Goal: Find specific page/section: Find specific page/section

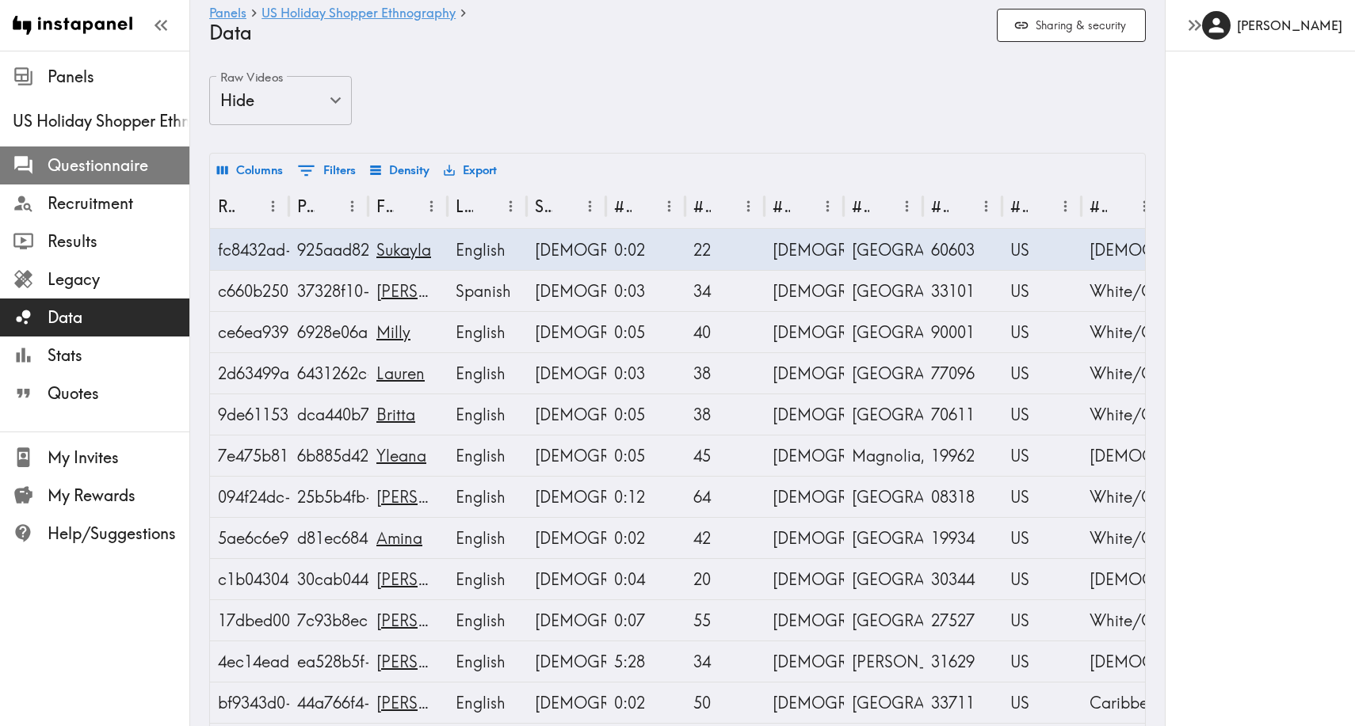
click at [85, 172] on span "Questionnaire" at bounding box center [119, 165] width 142 height 22
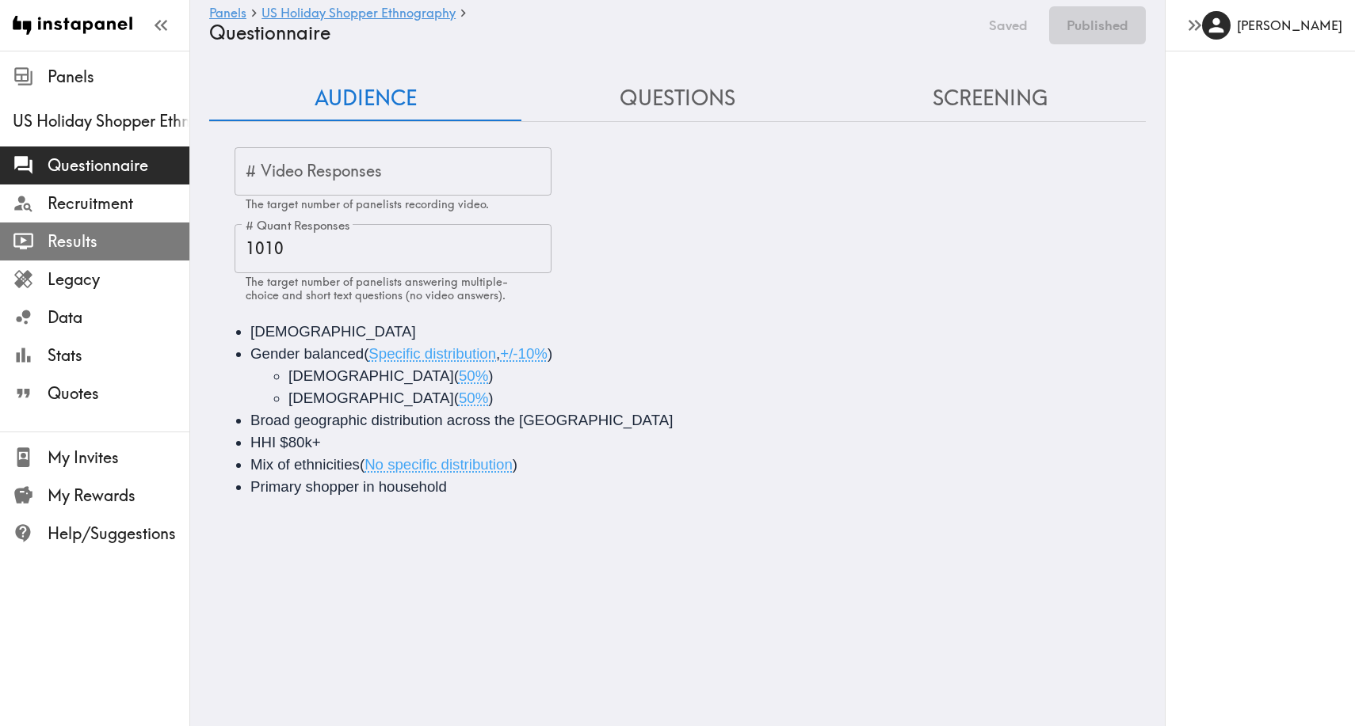
click at [71, 241] on span "Results" at bounding box center [119, 242] width 142 height 22
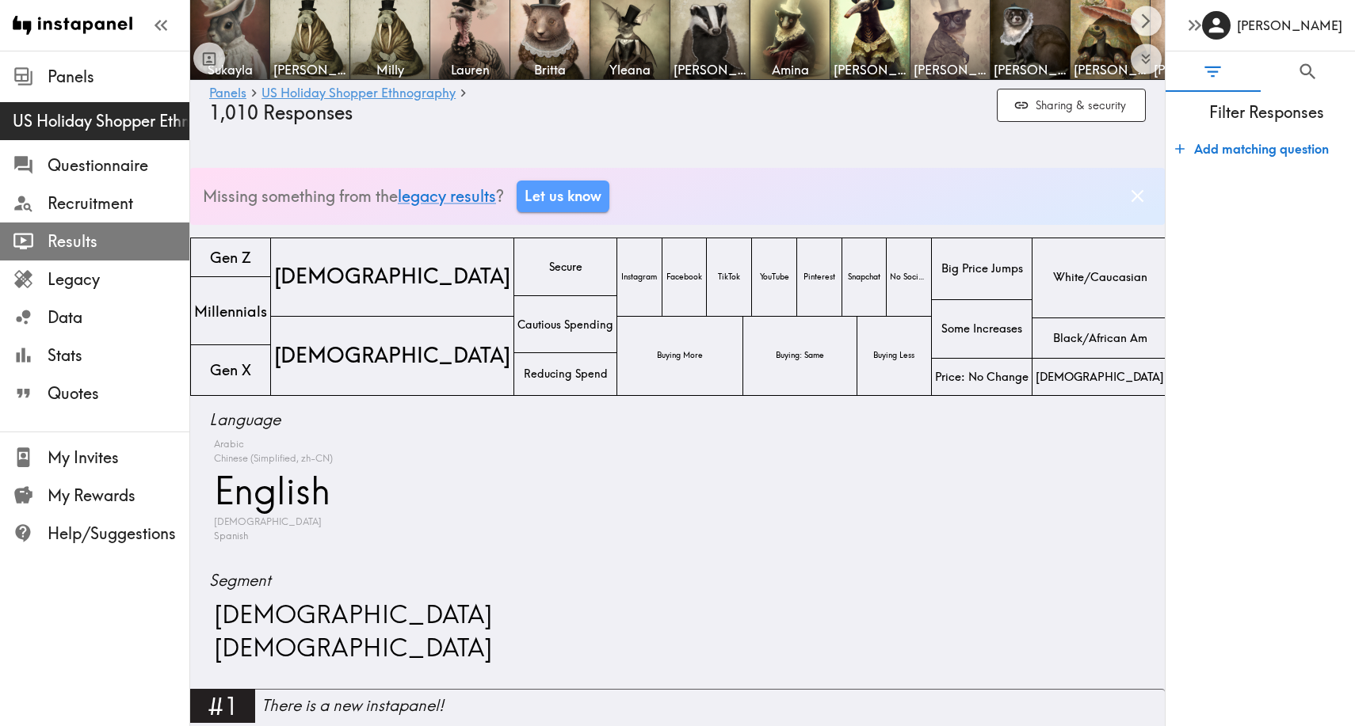
click at [31, 240] on icon at bounding box center [23, 241] width 21 height 21
click at [54, 235] on span "Results" at bounding box center [119, 242] width 142 height 22
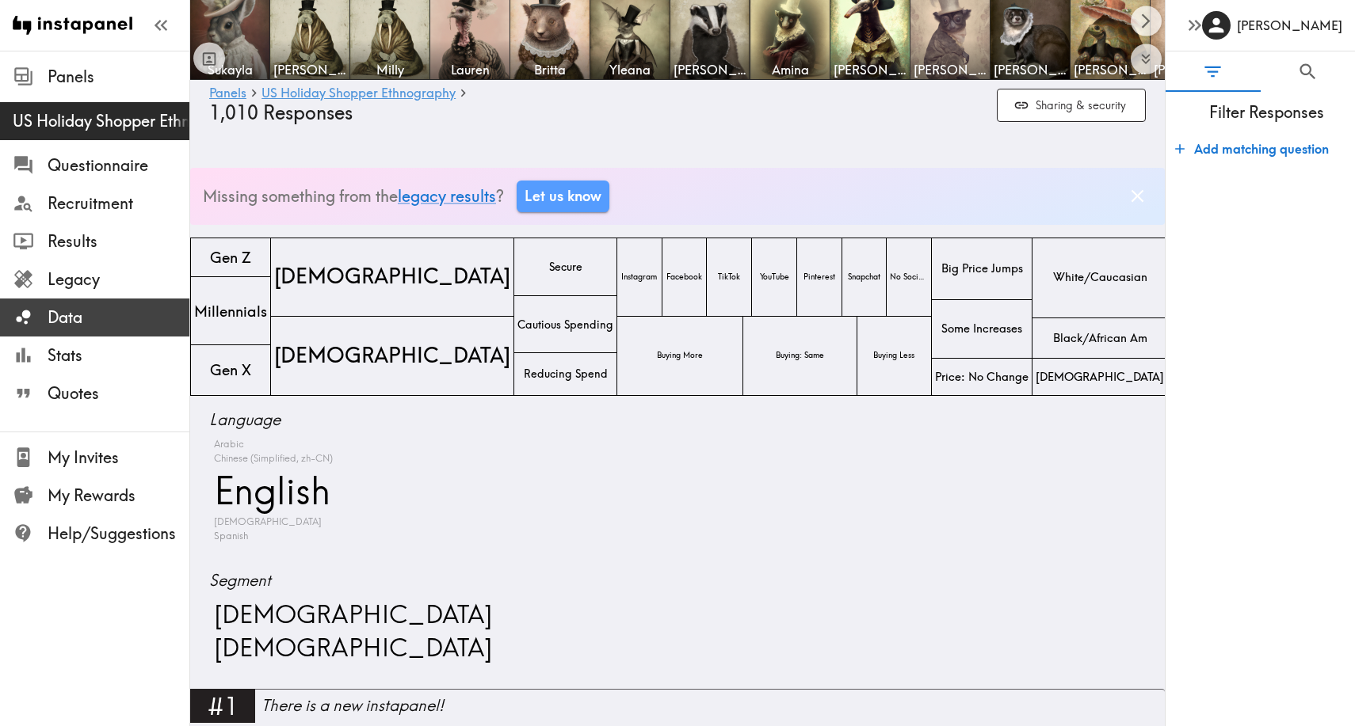
click at [59, 317] on span "Data" at bounding box center [119, 318] width 142 height 22
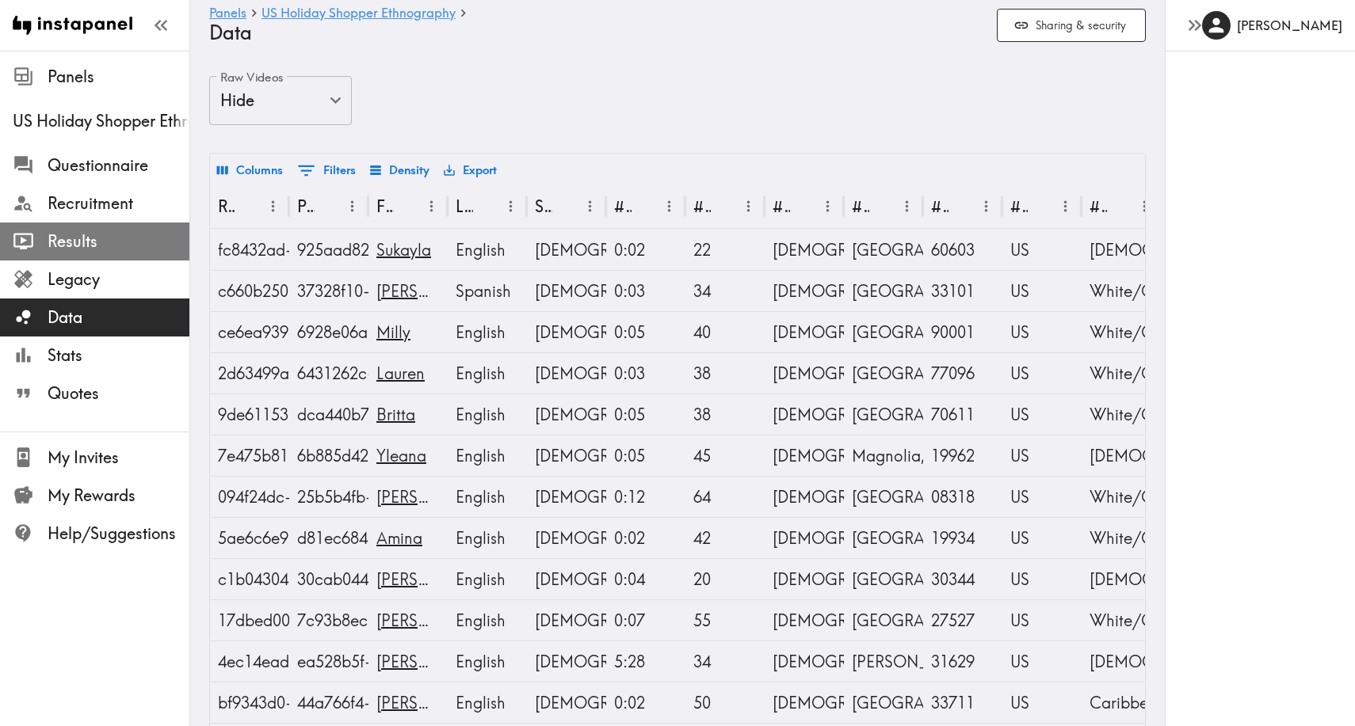
click at [74, 241] on span "Results" at bounding box center [119, 242] width 142 height 22
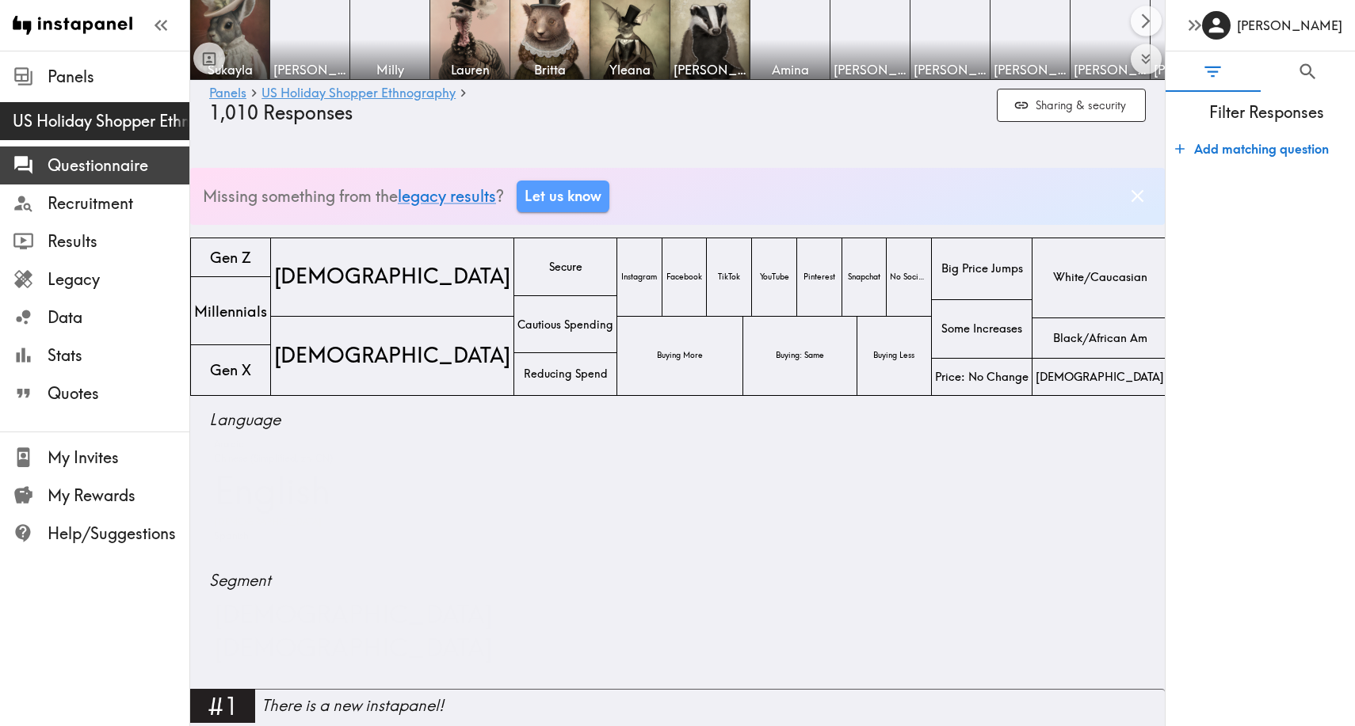
click at [92, 179] on span "Questionnaire" at bounding box center [119, 165] width 142 height 29
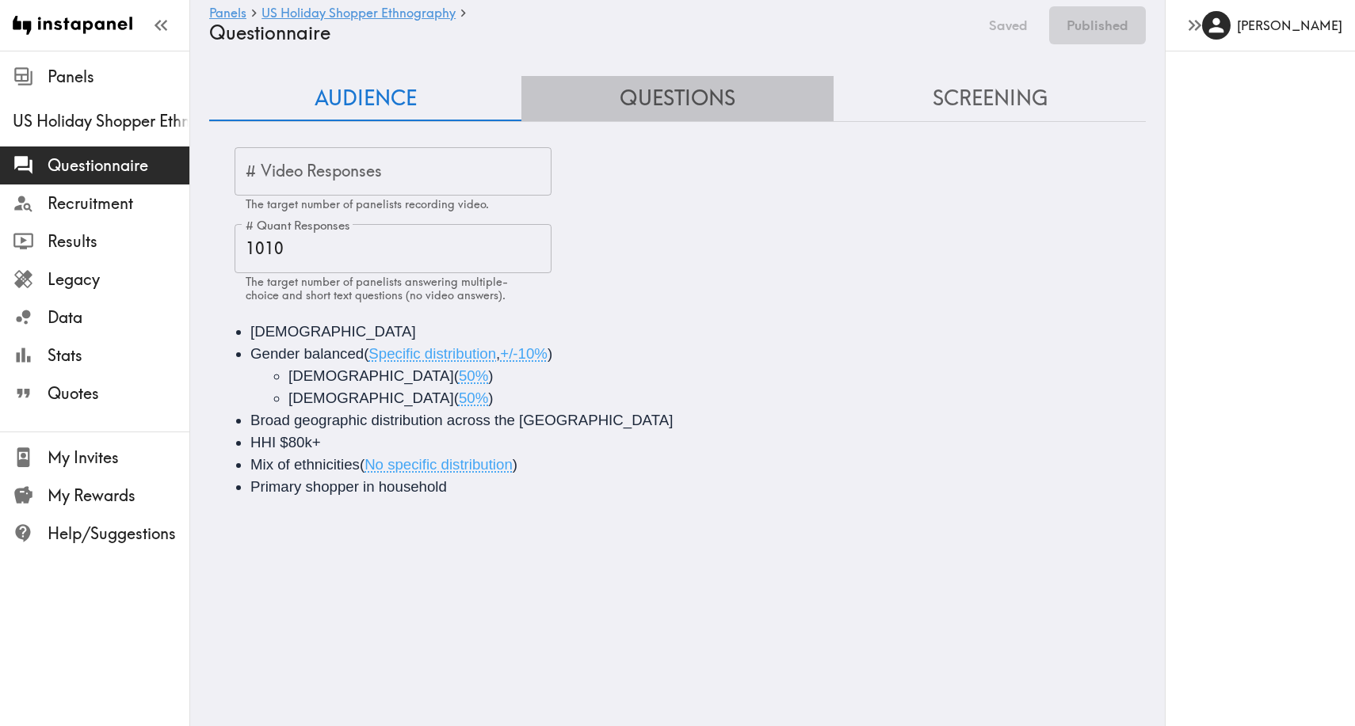
click at [745, 103] on button "Questions" at bounding box center [677, 98] width 312 height 45
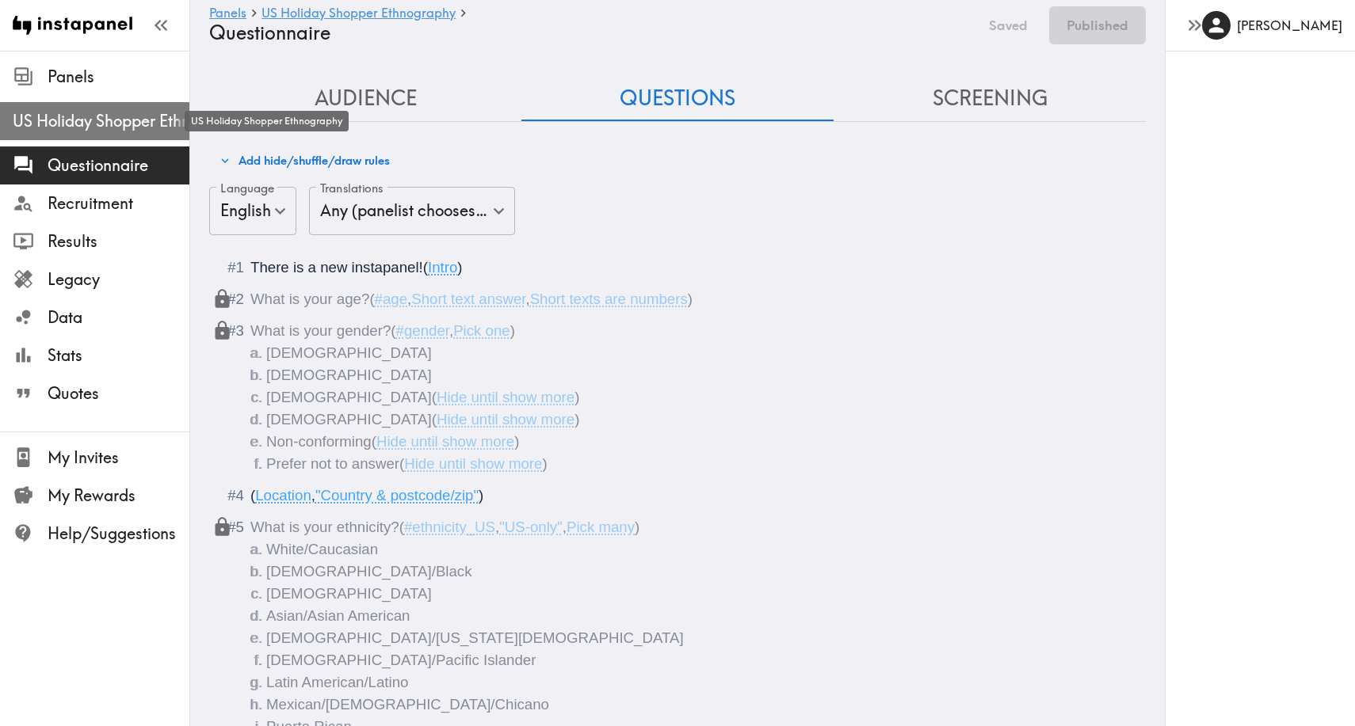
click at [55, 119] on span "US Holiday Shopper Ethnography" at bounding box center [101, 121] width 177 height 22
